Goal: Communication & Community: Ask a question

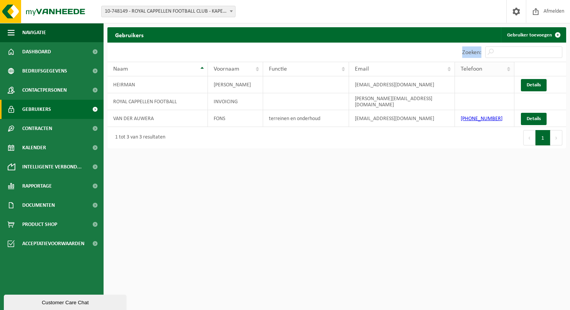
click at [476, 64] on div "10 25 50 100 10 resultaten weergeven Zoeken: Naam Voornaam Functie Email Telefo…" at bounding box center [336, 96] width 459 height 106
drag, startPoint x: 476, startPoint y: 64, endPoint x: 533, endPoint y: 36, distance: 63.7
click at [533, 36] on link "Gebruiker toevoegen" at bounding box center [533, 34] width 64 height 15
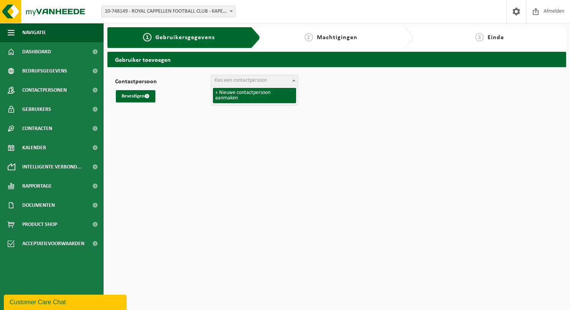
click at [280, 81] on span "Kies een contactpersoon" at bounding box center [254, 80] width 86 height 11
select select "0"
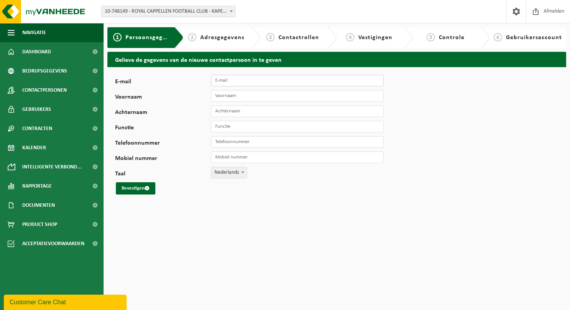
click at [228, 79] on input "E-mail" at bounding box center [297, 81] width 173 height 12
type input "leslie_van_riel@hotmail.com"
click at [236, 97] on input "Voornaam" at bounding box center [297, 96] width 173 height 12
type input "Leslie"
type input "Van Riek"
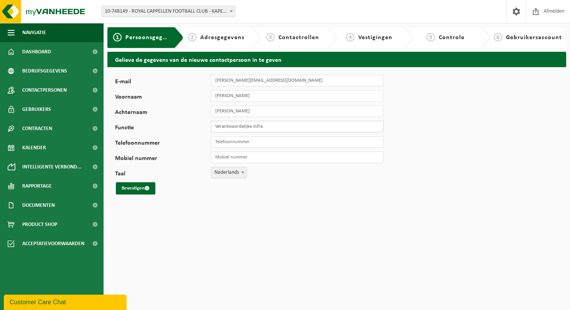
type input "Verantwoordelijke Infra"
click at [226, 159] on input "Mobiel nummer" at bounding box center [297, 158] width 173 height 12
paste input "+32 473 32 67 77"
type input "+32 473 32 67 77"
click at [130, 189] on button "Bevestigen" at bounding box center [136, 188] width 40 height 12
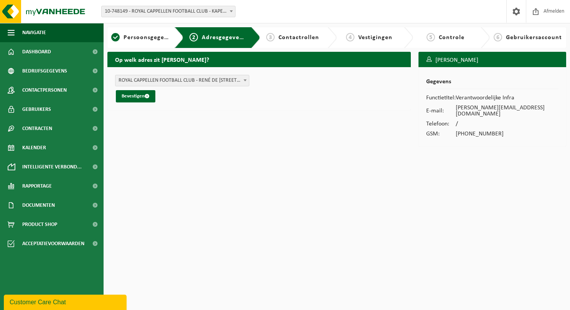
click at [194, 79] on span "ROYAL CAPPELLEN FOOTBALL CLUB - RENÉ DE PAUWSTRAAT 69 , 2950 KAPELLEN BE (10-74…" at bounding box center [182, 80] width 134 height 11
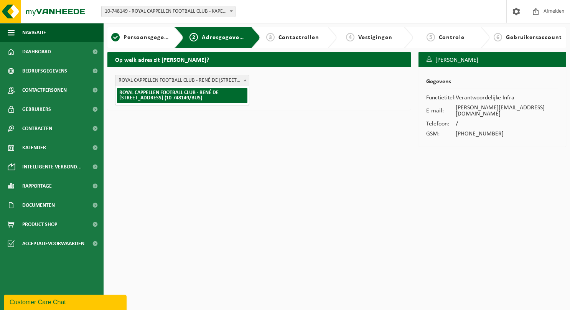
click at [194, 79] on span "ROYAL CAPPELLEN FOOTBALL CLUB - RENÉ DE PAUWSTRAAT 69 , 2950 KAPELLEN BE (10-74…" at bounding box center [182, 80] width 134 height 11
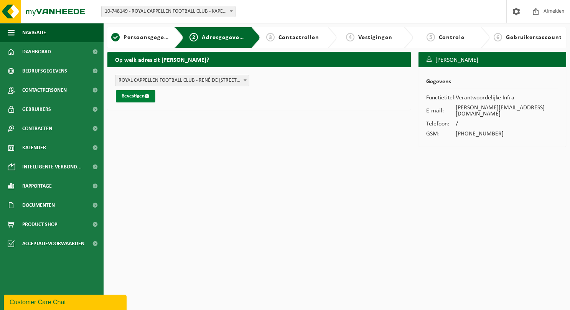
click at [135, 99] on button "Bevestigen" at bounding box center [136, 96] width 40 height 12
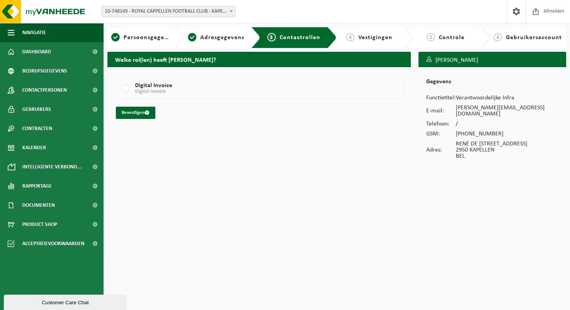
click at [515, 39] on span "Gebruikersaccount" at bounding box center [534, 38] width 56 height 6
click at [499, 38] on span "6" at bounding box center [498, 37] width 8 height 8
click at [140, 112] on button "Bevestigen" at bounding box center [136, 113] width 40 height 12
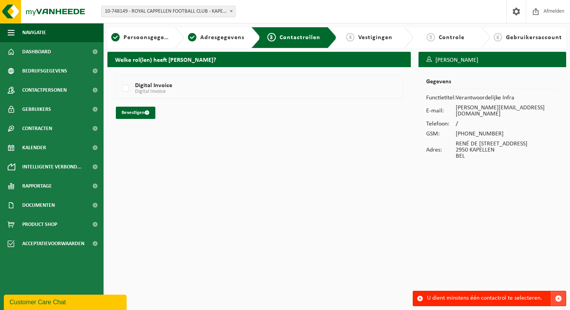
click at [559, 299] on span "button" at bounding box center [558, 298] width 7 height 7
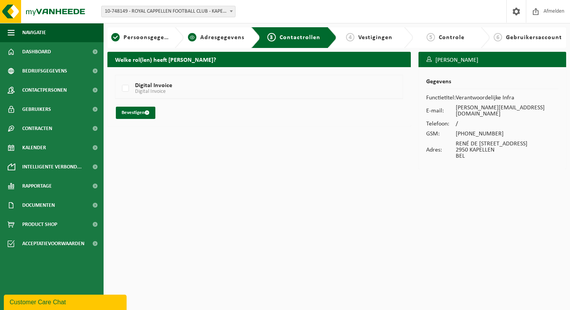
click at [227, 32] on div "2 Adresgegevens" at bounding box center [222, 37] width 76 height 21
click at [533, 13] on span at bounding box center [536, 11] width 12 height 23
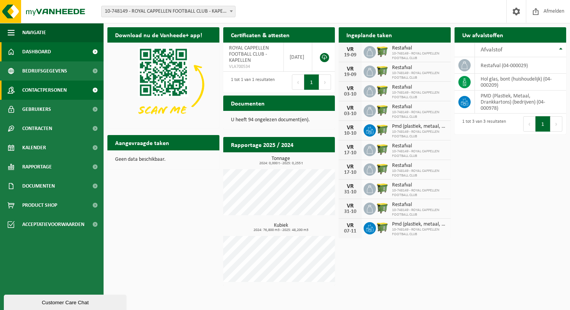
click at [51, 86] on span "Contactpersonen" at bounding box center [44, 90] width 45 height 19
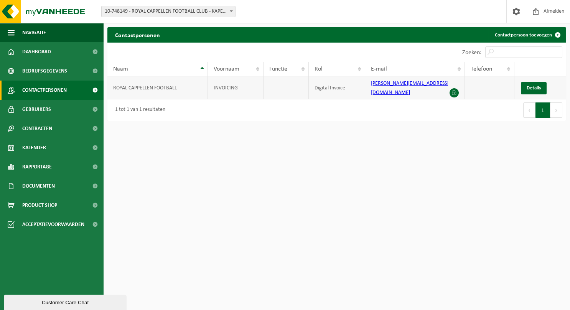
click at [453, 88] on span at bounding box center [454, 92] width 9 height 9
click at [454, 88] on span at bounding box center [454, 92] width 9 height 9
click at [532, 86] on span "Details" at bounding box center [534, 88] width 14 height 5
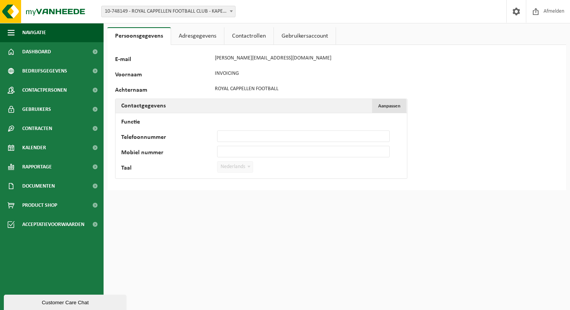
click at [384, 106] on span "Aanpassen" at bounding box center [389, 106] width 22 height 5
click at [196, 32] on link "Adresgegevens" at bounding box center [197, 36] width 53 height 18
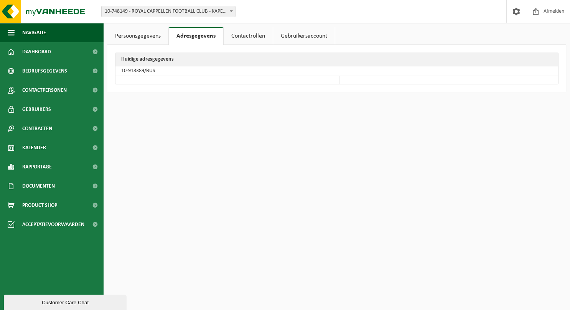
click at [247, 33] on link "Contactrollen" at bounding box center [248, 36] width 49 height 18
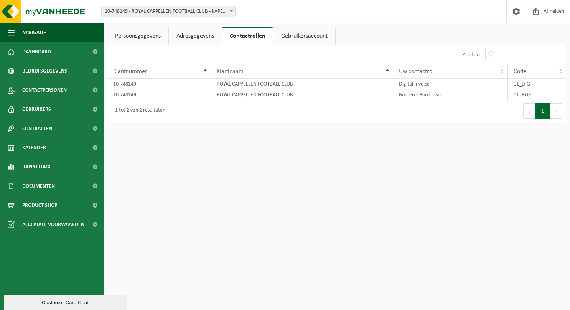
click at [296, 39] on link "Gebruikersaccount" at bounding box center [305, 36] width 62 height 18
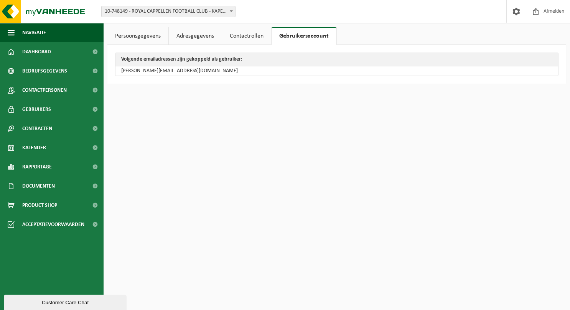
click at [157, 68] on td "[PERSON_NAME][EMAIL_ADDRESS][DOMAIN_NAME]" at bounding box center [336, 70] width 443 height 9
click at [150, 36] on link "Persoonsgegevens" at bounding box center [137, 36] width 61 height 18
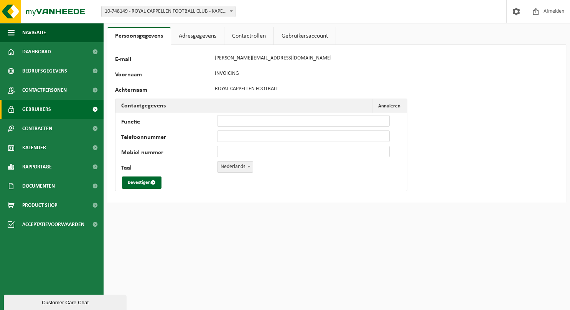
click at [43, 101] on span "Gebruikers" at bounding box center [36, 109] width 29 height 19
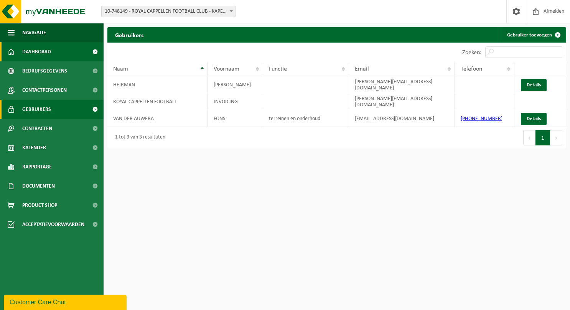
click at [59, 53] on link "Dashboard" at bounding box center [52, 51] width 104 height 19
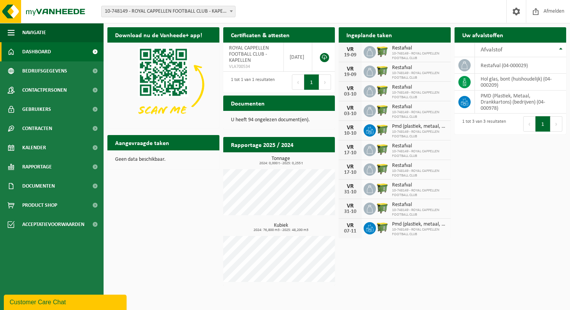
click at [419, 35] on div "Ingeplande taken Bekijk uw kalender" at bounding box center [395, 34] width 112 height 15
click at [516, 12] on span at bounding box center [517, 11] width 12 height 23
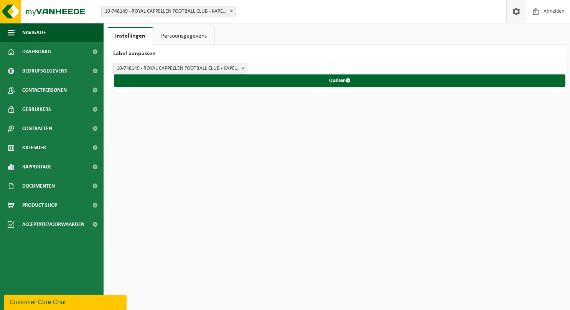
click at [174, 35] on link "Persoonsgegevens" at bounding box center [183, 36] width 61 height 18
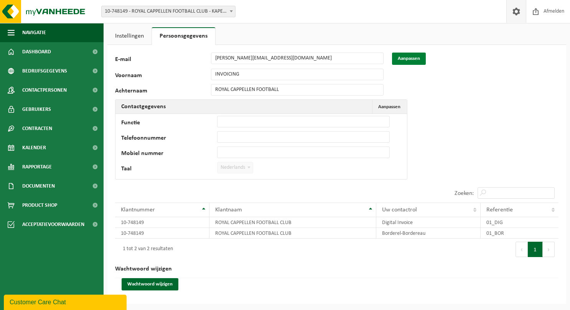
click at [409, 54] on button "Aanpassen" at bounding box center [409, 59] width 34 height 12
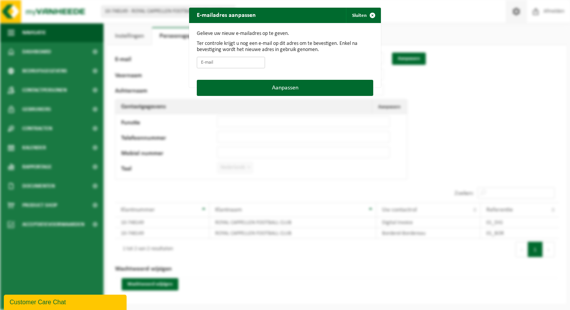
drag, startPoint x: 227, startPoint y: 64, endPoint x: 190, endPoint y: 57, distance: 38.2
click at [190, 57] on div "Gelieve uw nieuw e-mailadres op te geven. Ter controle krijgt u nog een e-mail …" at bounding box center [285, 51] width 192 height 57
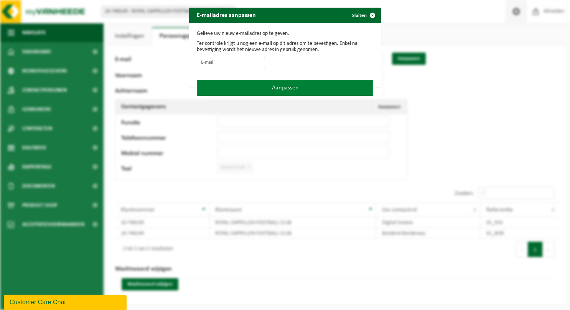
type input "sven@s2cs.be"
click at [252, 91] on button "Aanpassen" at bounding box center [285, 88] width 176 height 16
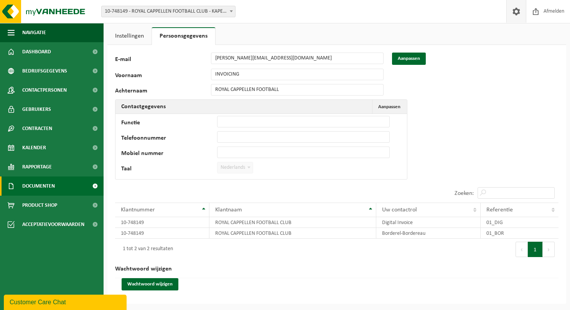
click at [40, 185] on span "Documenten" at bounding box center [38, 185] width 33 height 19
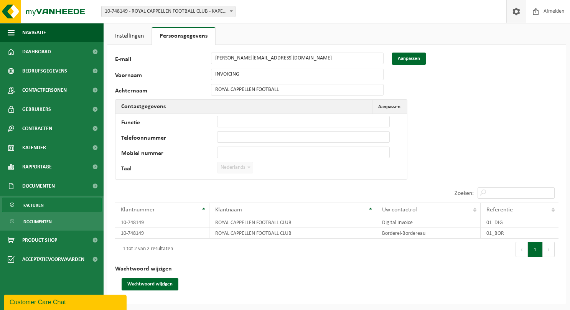
click at [37, 209] on span "Facturen" at bounding box center [33, 205] width 20 height 15
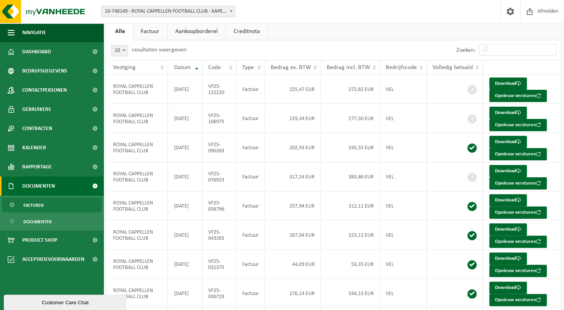
scroll to position [18, 0]
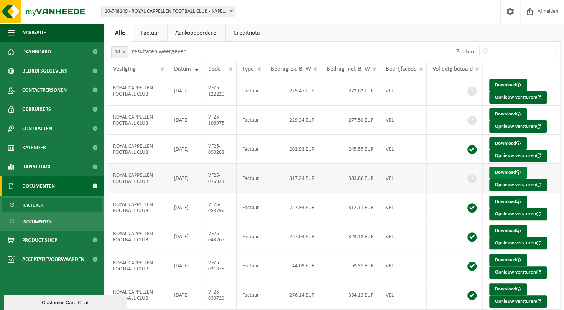
click at [503, 170] on link "Download" at bounding box center [509, 173] width 38 height 12
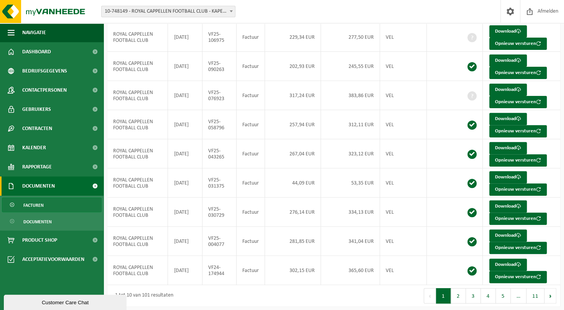
scroll to position [105, 0]
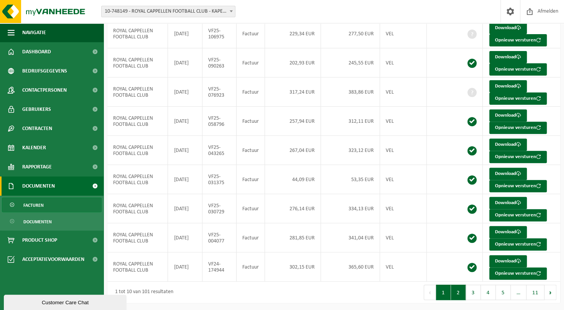
click at [459, 290] on button "2" at bounding box center [458, 292] width 15 height 15
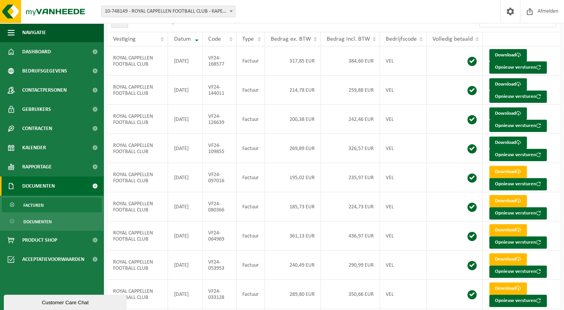
scroll to position [48, 0]
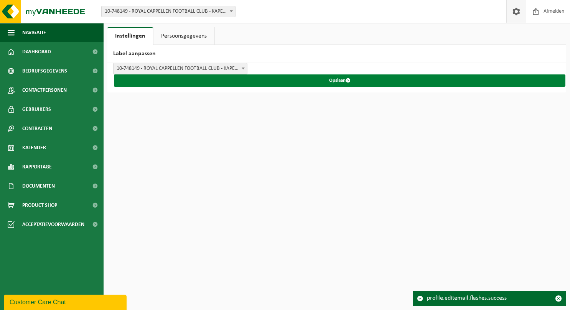
click at [333, 80] on button "Opslaan" at bounding box center [340, 80] width 452 height 12
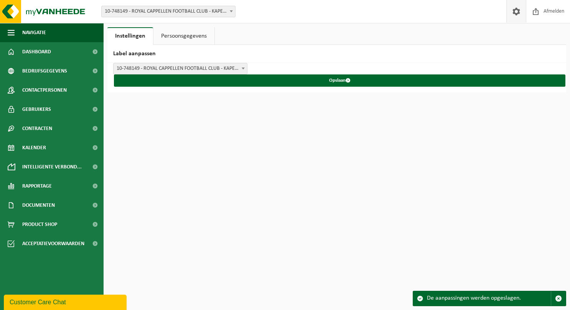
click at [181, 31] on link "Persoonsgegevens" at bounding box center [183, 36] width 61 height 18
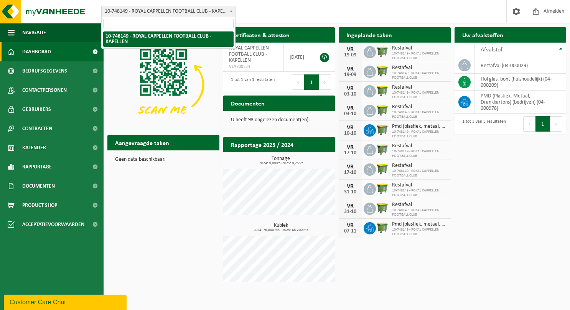
click at [160, 12] on span "10-748149 - ROYAL CAPPELLEN FOOTBALL CLUB - KAPELLEN" at bounding box center [169, 11] width 134 height 11
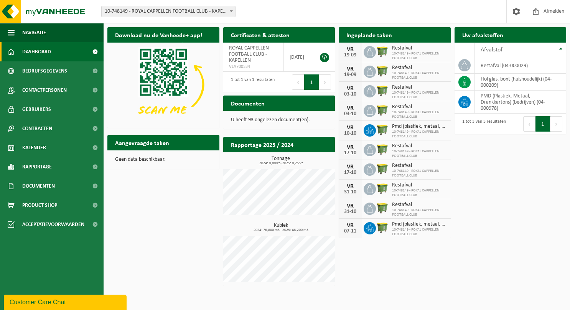
click at [160, 12] on span "10-748149 - ROYAL CAPPELLEN FOOTBALL CLUB - KAPELLEN" at bounding box center [169, 11] width 134 height 11
click at [48, 52] on span "Dashboard" at bounding box center [36, 51] width 29 height 19
click at [44, 46] on span "Dashboard" at bounding box center [36, 51] width 29 height 19
click at [43, 71] on span "Bedrijfsgegevens" at bounding box center [44, 70] width 45 height 19
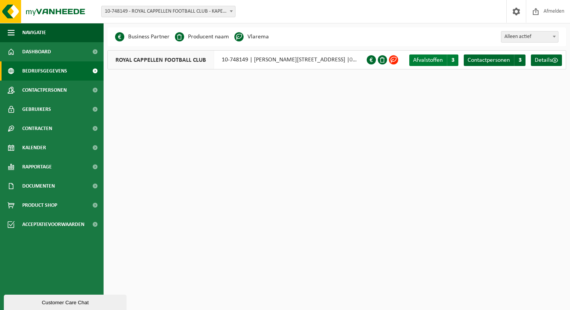
click at [452, 61] on span "3" at bounding box center [453, 60] width 12 height 12
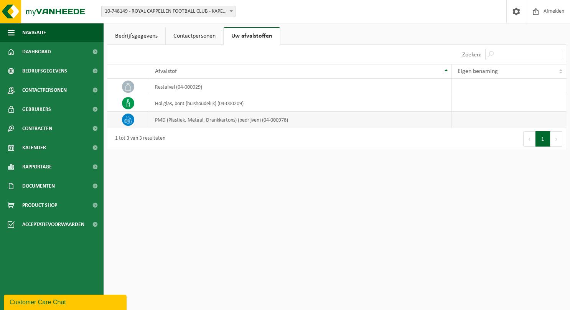
click at [220, 118] on td "PMD (Plastiek, Metaal, Drankkartons) (bedrijven) (04-000978)" at bounding box center [300, 120] width 303 height 16
click at [196, 37] on link "Contactpersonen" at bounding box center [195, 36] width 58 height 18
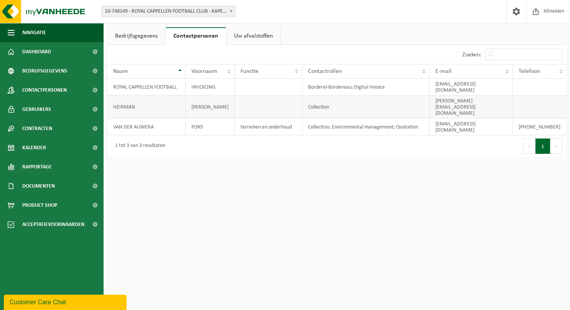
click at [161, 96] on td "HEIRMAN" at bounding box center [146, 107] width 78 height 23
click at [153, 119] on td "VAN DER AUWERA" at bounding box center [146, 127] width 78 height 17
click at [148, 31] on link "Bedrijfsgegevens" at bounding box center [136, 36] width 58 height 18
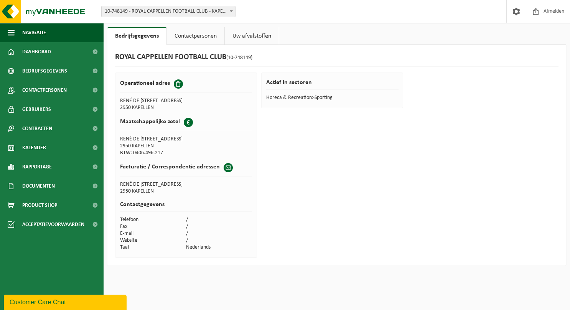
click at [198, 28] on link "Contactpersonen" at bounding box center [196, 36] width 58 height 18
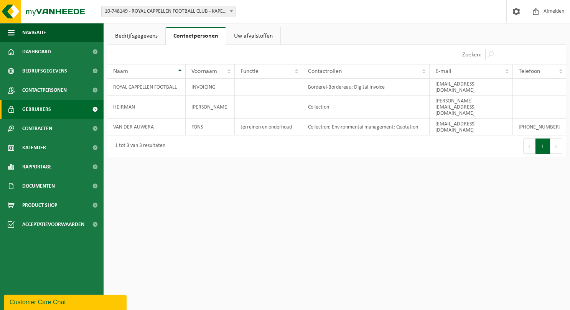
click at [48, 108] on span "Gebruikers" at bounding box center [36, 109] width 29 height 19
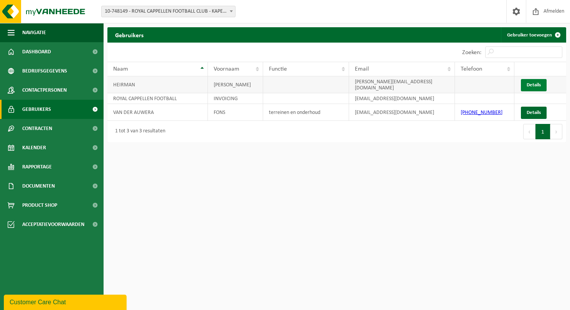
click at [533, 85] on link "Details" at bounding box center [534, 85] width 26 height 12
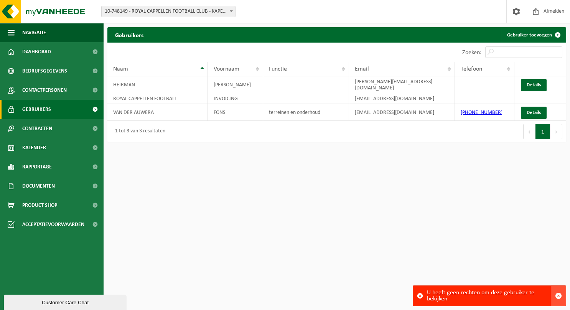
click at [559, 295] on span "button" at bounding box center [558, 295] width 7 height 7
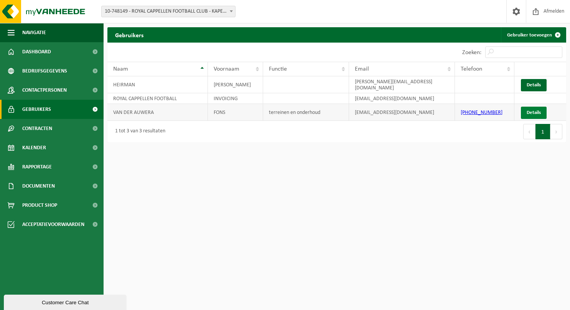
click at [528, 110] on link "Details" at bounding box center [534, 113] width 26 height 12
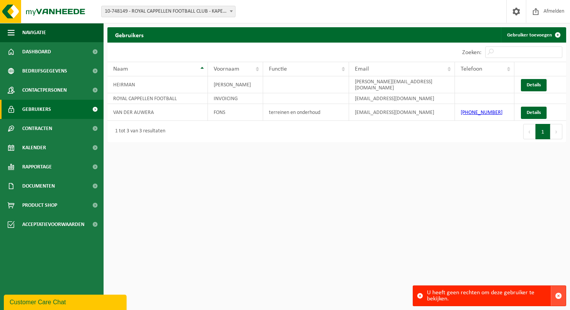
click at [559, 294] on span "button" at bounding box center [558, 295] width 7 height 7
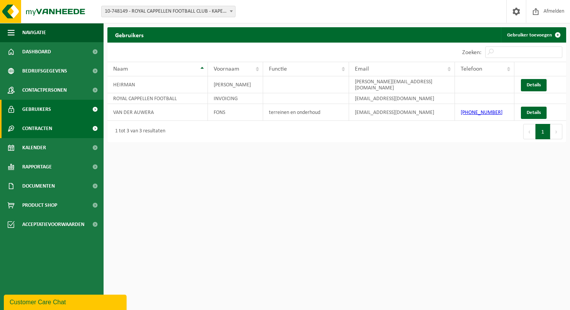
click at [48, 130] on span "Contracten" at bounding box center [37, 128] width 30 height 19
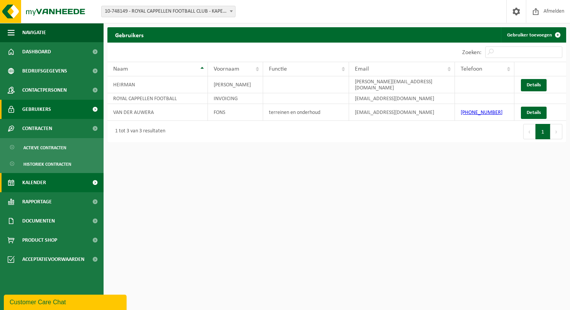
click at [36, 186] on span "Kalender" at bounding box center [34, 182] width 24 height 19
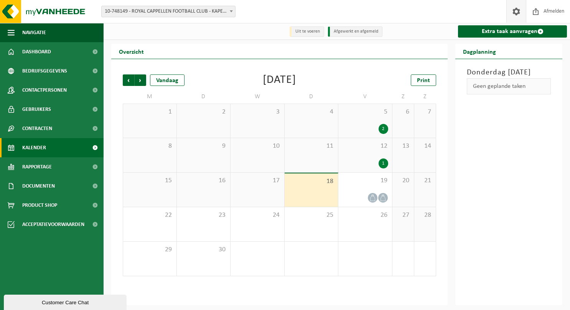
click at [514, 13] on span at bounding box center [517, 11] width 12 height 23
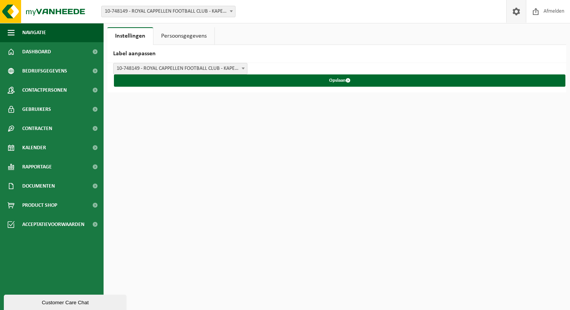
click at [184, 36] on link "Persoonsgegevens" at bounding box center [183, 36] width 61 height 18
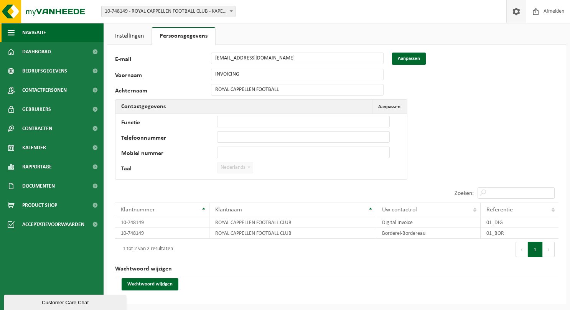
click at [33, 31] on span "Navigatie" at bounding box center [34, 32] width 24 height 19
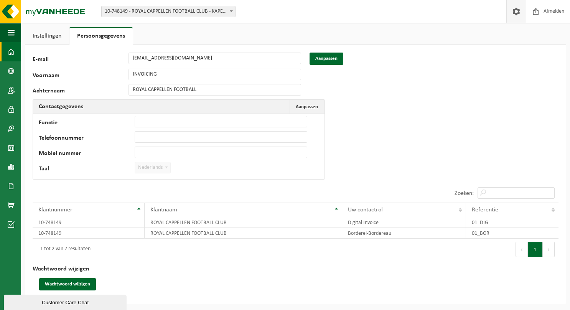
click at [9, 51] on span at bounding box center [11, 51] width 7 height 19
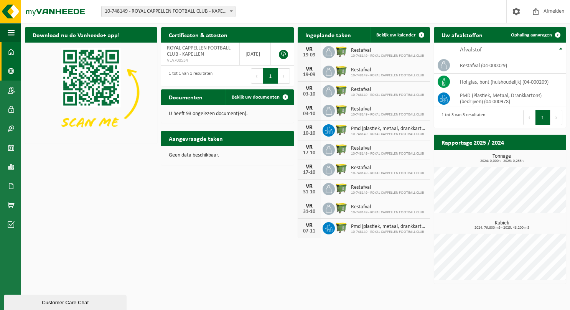
click at [10, 72] on span at bounding box center [11, 70] width 7 height 19
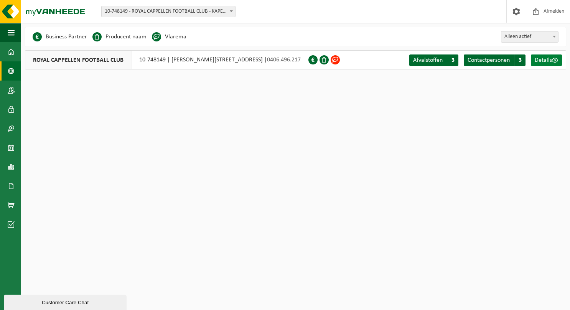
click at [539, 64] on link "Details" at bounding box center [546, 60] width 31 height 12
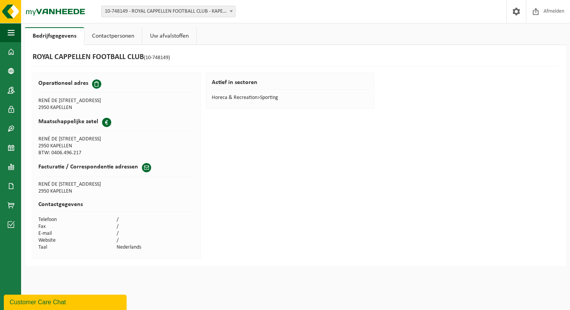
click at [55, 299] on div "Customer Care Chat" at bounding box center [65, 302] width 111 height 9
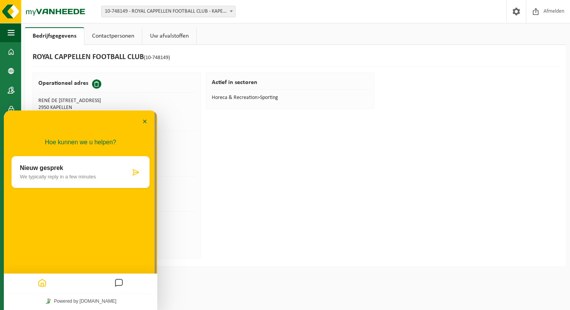
click at [64, 282] on div at bounding box center [42, 283] width 77 height 15
click at [116, 285] on icon "Messages" at bounding box center [118, 283] width 9 height 15
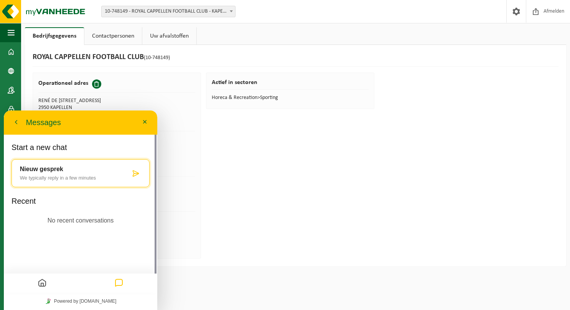
click at [62, 170] on p "Nieuw gesprek" at bounding box center [75, 169] width 110 height 7
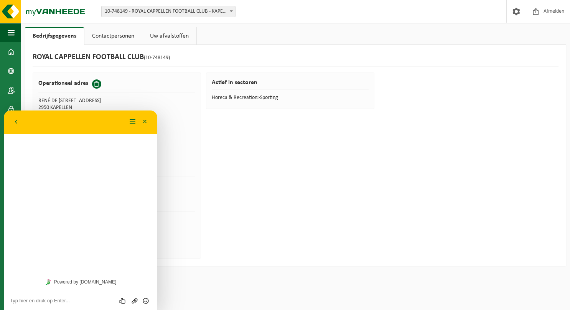
click at [57, 299] on textarea at bounding box center [80, 301] width 141 height 6
type textarea "Kan ik de contacterpersonen op onze club aanpassen (verwijderen en toevoegen)?"
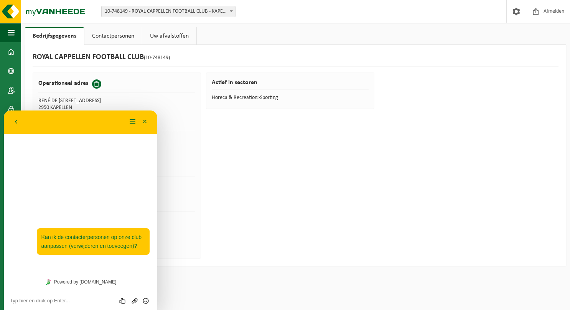
click at [61, 194] on div "10:58 Kan ik de contacterpersonen op onze club aanpassen (verwijderen en toevoe…" at bounding box center [80, 204] width 153 height 140
